Goal: Task Accomplishment & Management: Complete application form

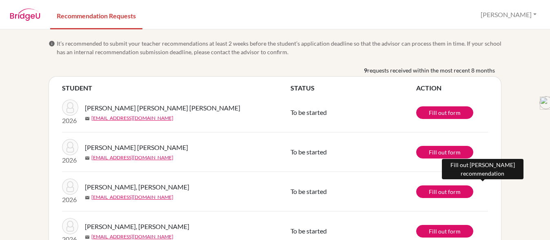
scroll to position [27, 0]
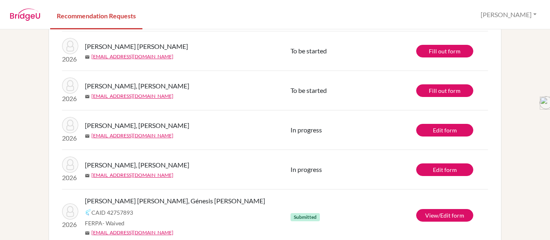
scroll to position [102, 0]
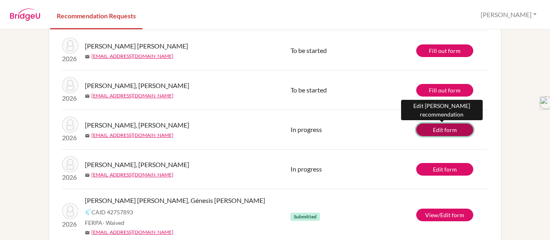
click at [436, 127] on link "Edit form" at bounding box center [444, 130] width 57 height 13
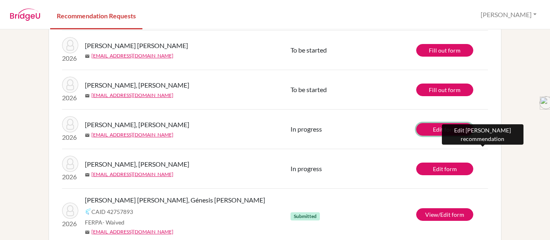
scroll to position [99, 0]
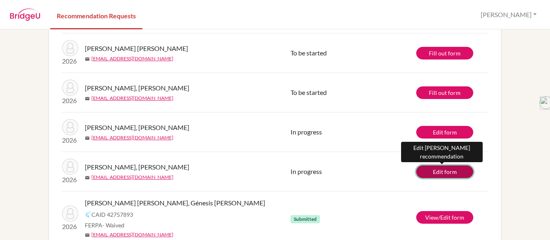
click at [425, 171] on link "Edit form" at bounding box center [444, 172] width 57 height 13
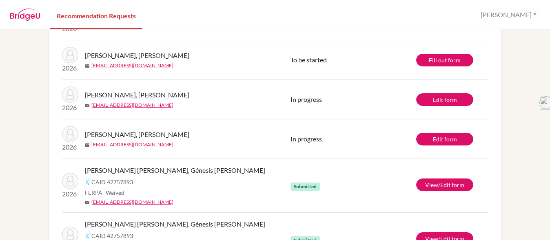
scroll to position [134, 0]
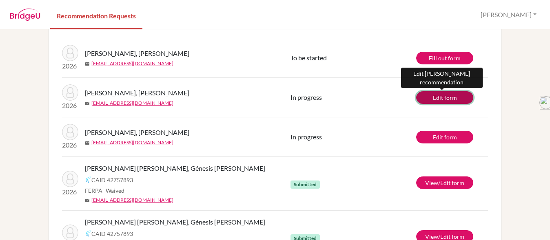
click at [439, 99] on link "Edit form" at bounding box center [444, 97] width 57 height 13
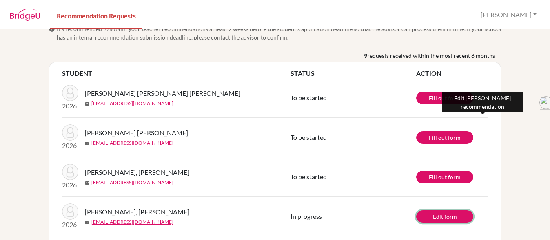
scroll to position [14, 0]
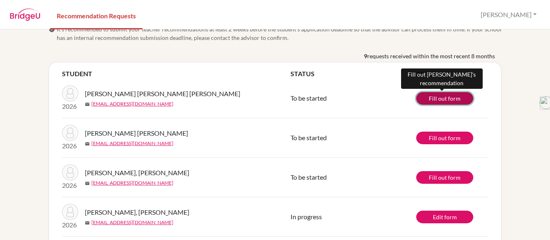
click at [427, 100] on link "Fill out form" at bounding box center [444, 98] width 57 height 13
